Goal: Transaction & Acquisition: Obtain resource

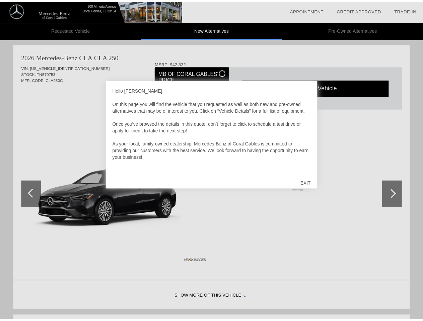
scroll to position [2, 0]
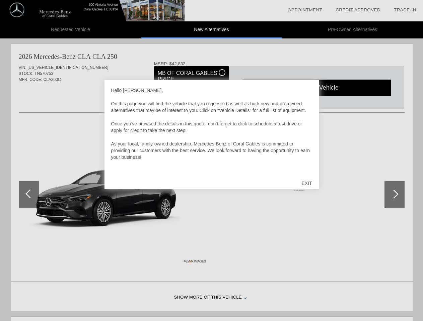
scroll to position [2, 0]
